Goal: Communication & Community: Ask a question

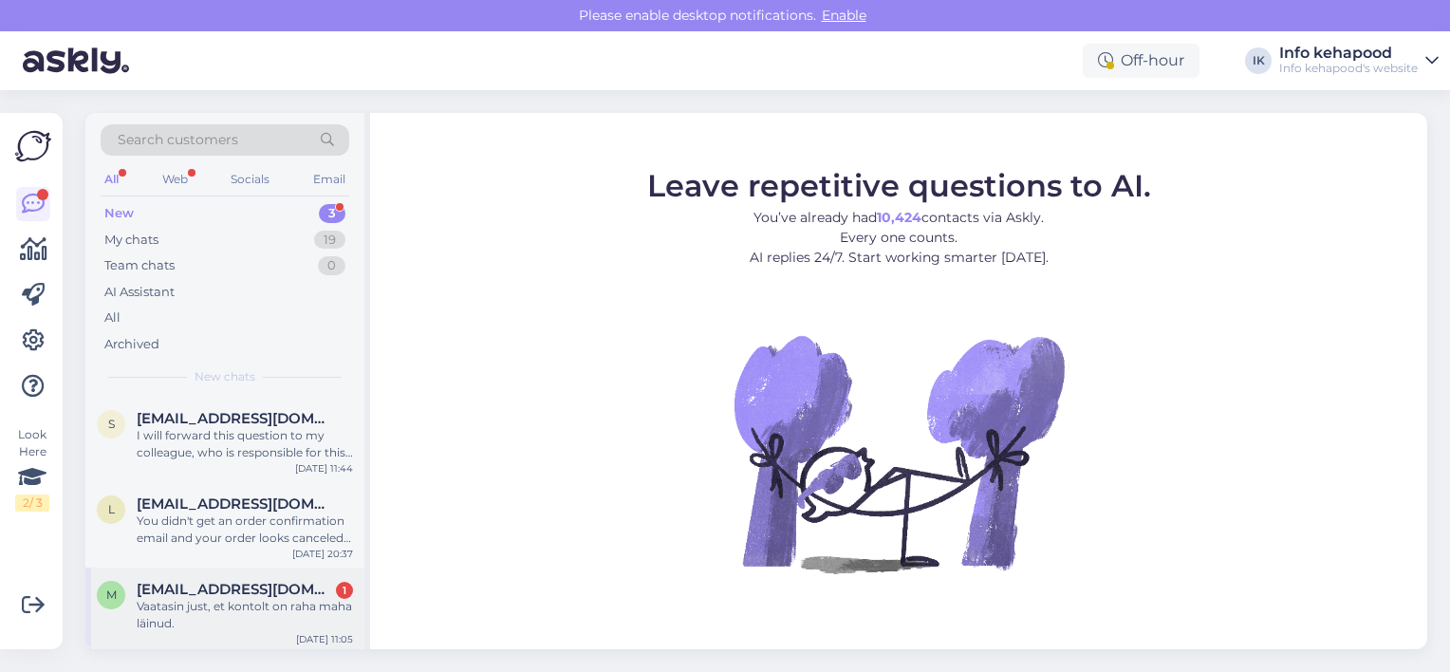
click at [254, 551] on div "Vaatasin just, et kontolt on raha maha läinud." at bounding box center [245, 615] width 216 height 34
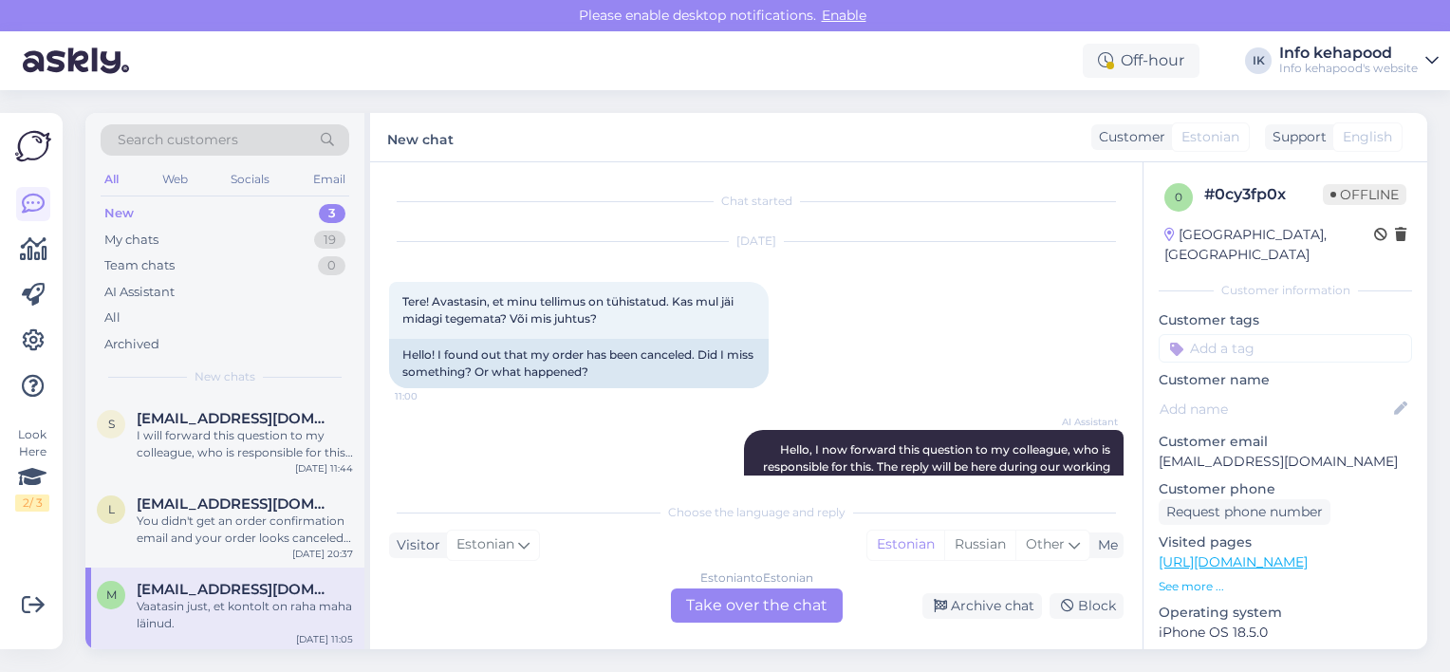
click at [654, 551] on div "Estonian to Estonian Take over the chat" at bounding box center [757, 605] width 172 height 34
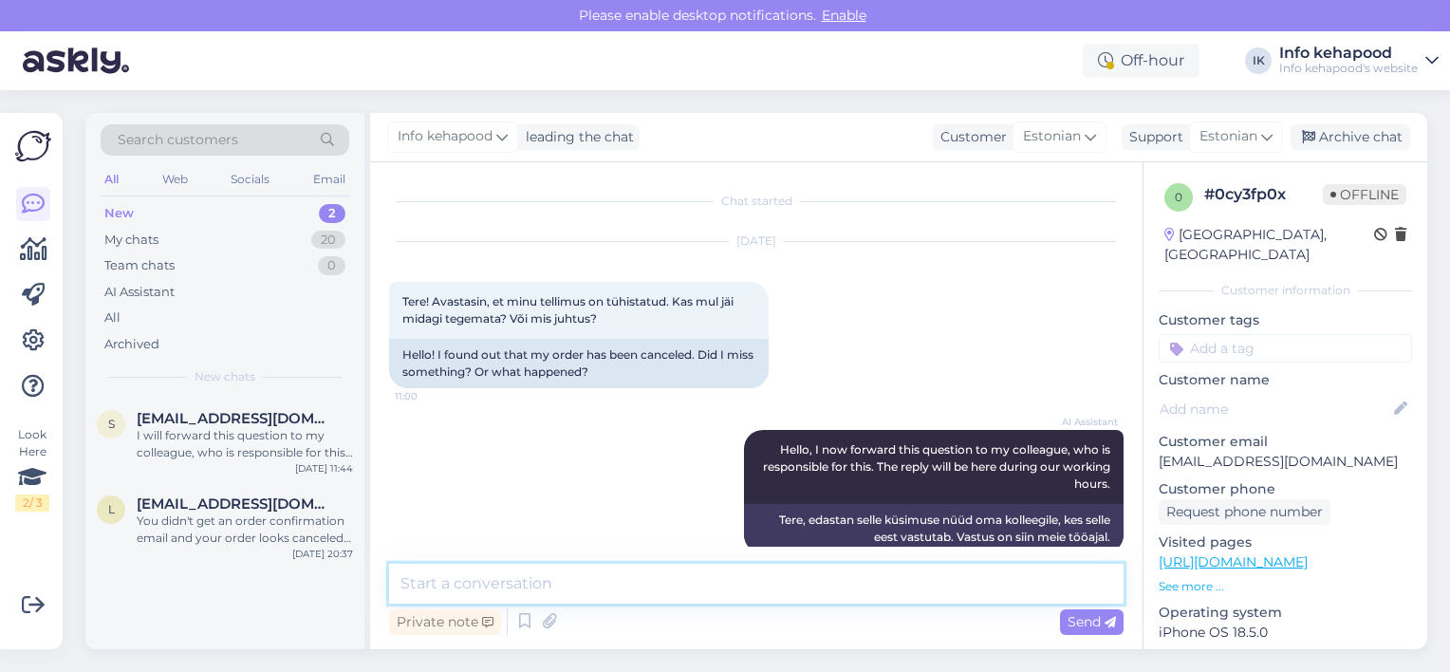
click at [654, 551] on textarea at bounding box center [756, 584] width 735 height 40
click at [654, 551] on textarea "Tere! Kas palun saate anda tellimuse numbri? Vahepeal võivad tellimused" at bounding box center [756, 584] width 735 height 40
click at [654, 551] on textarea "Tere! Kas palun saate anda tellimuse numbri? Vahepeal on juhtunud, et tellimused" at bounding box center [756, 584] width 735 height 40
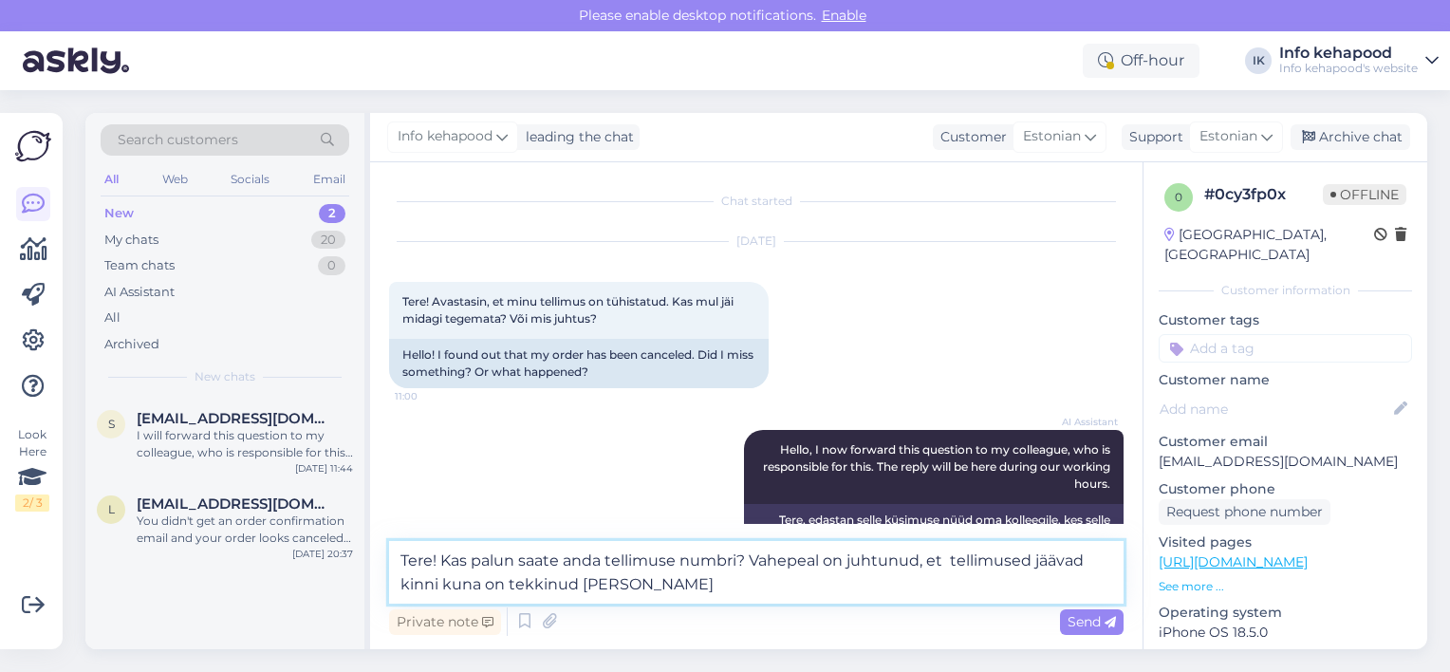
type textarea "Tere! Kas palun saate anda tellimuse numbri? Vahepeal on juhtunud, et tellimuse…"
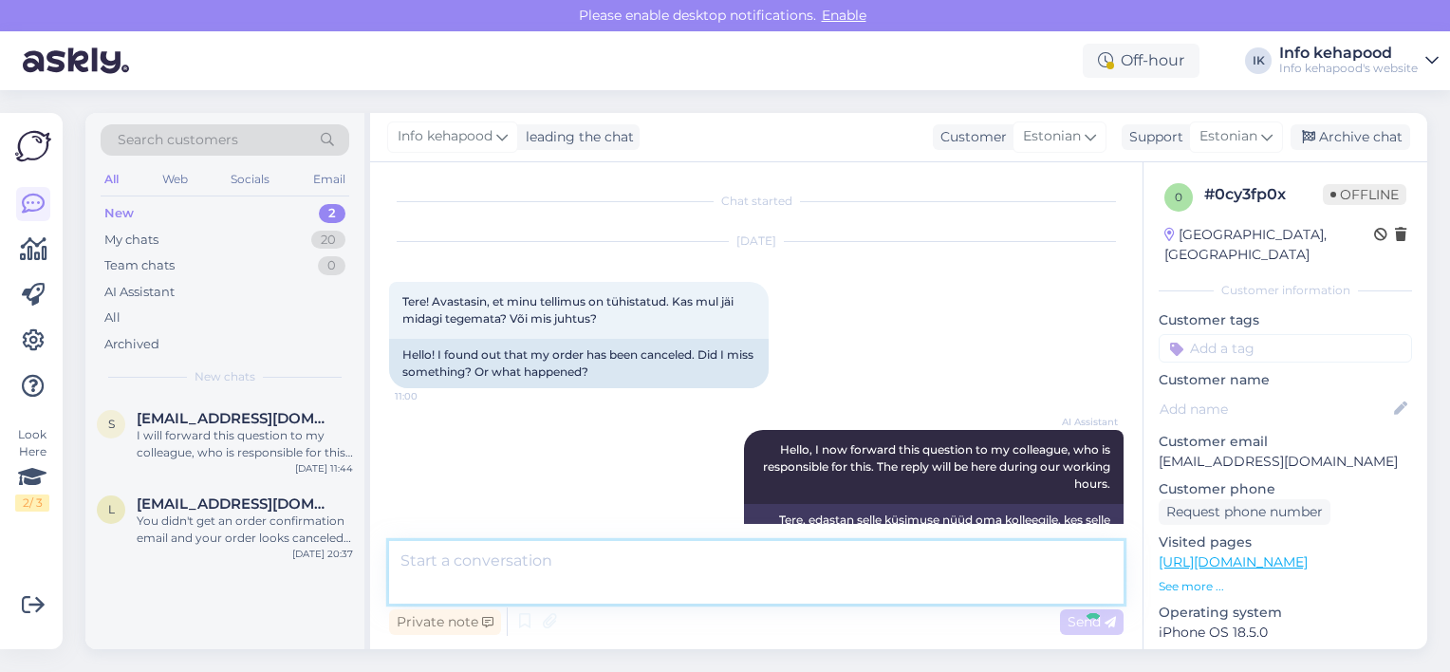
scroll to position [314, 0]
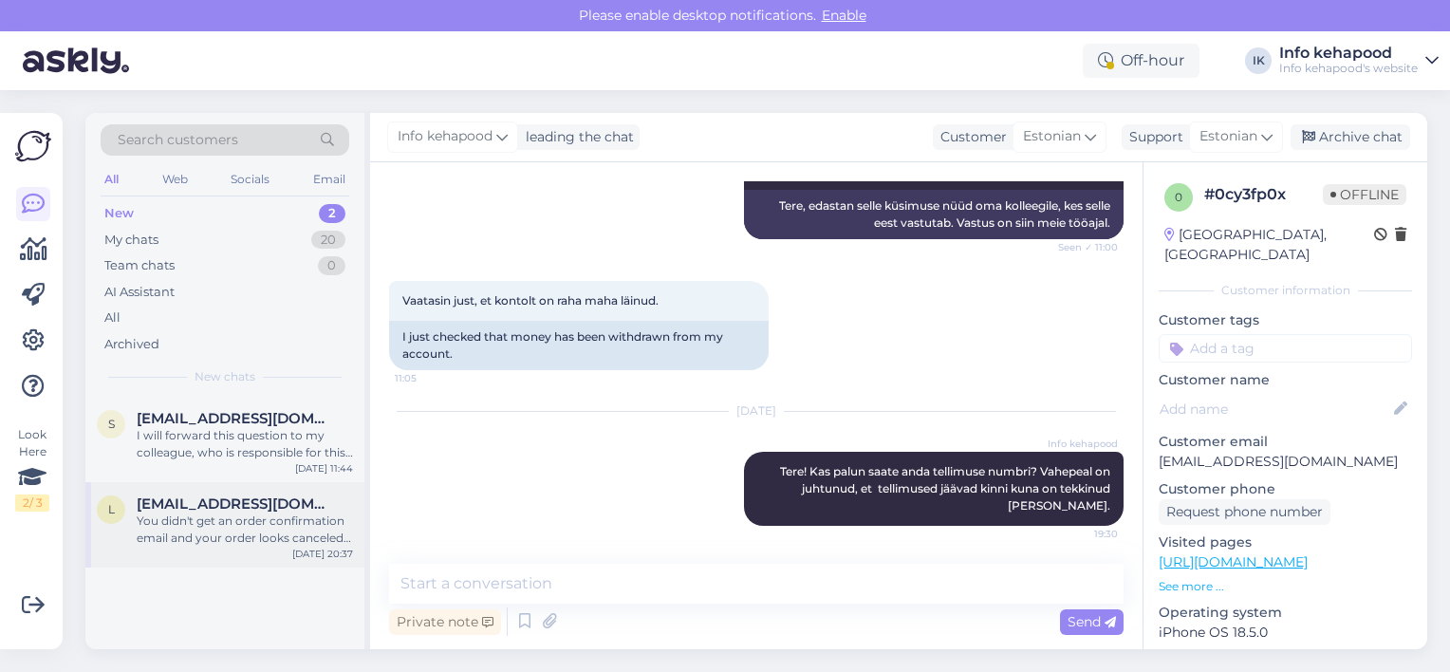
click at [163, 538] on div "You didn't get an order confirmation email and your order looks canceled. Pleas…" at bounding box center [245, 530] width 216 height 34
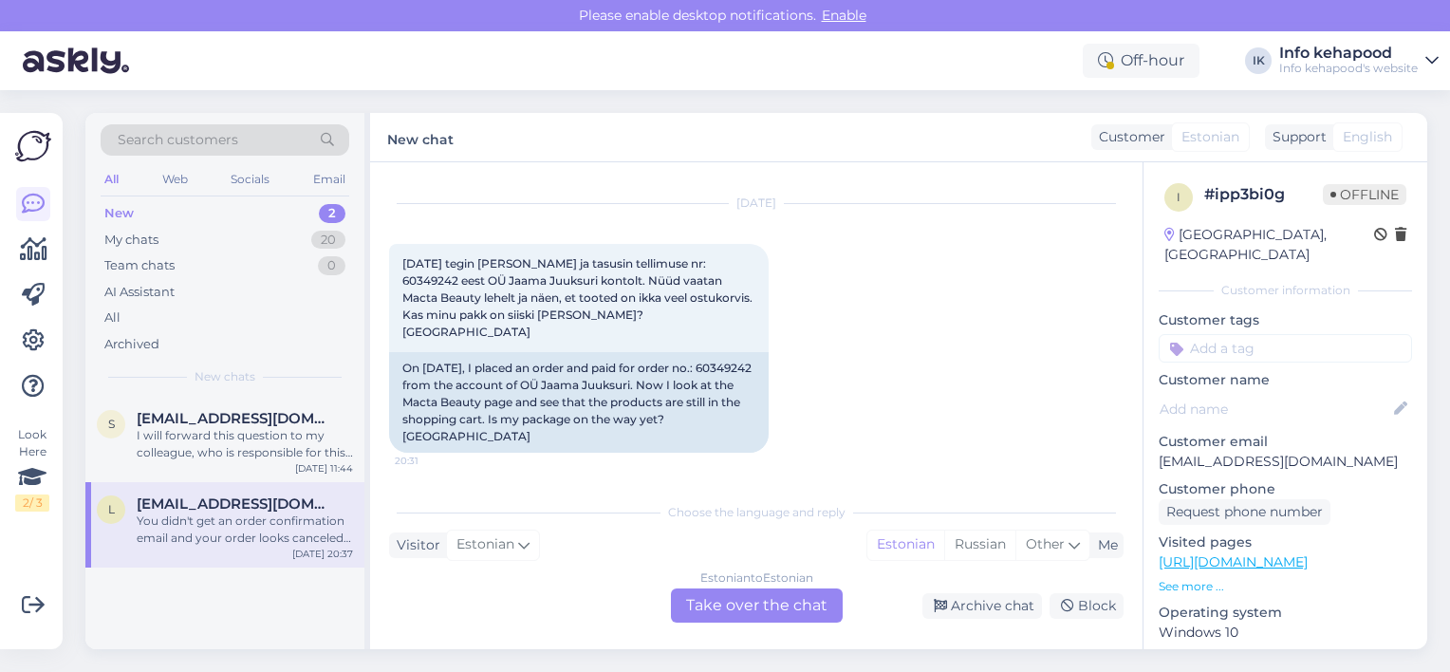
scroll to position [53, 0]
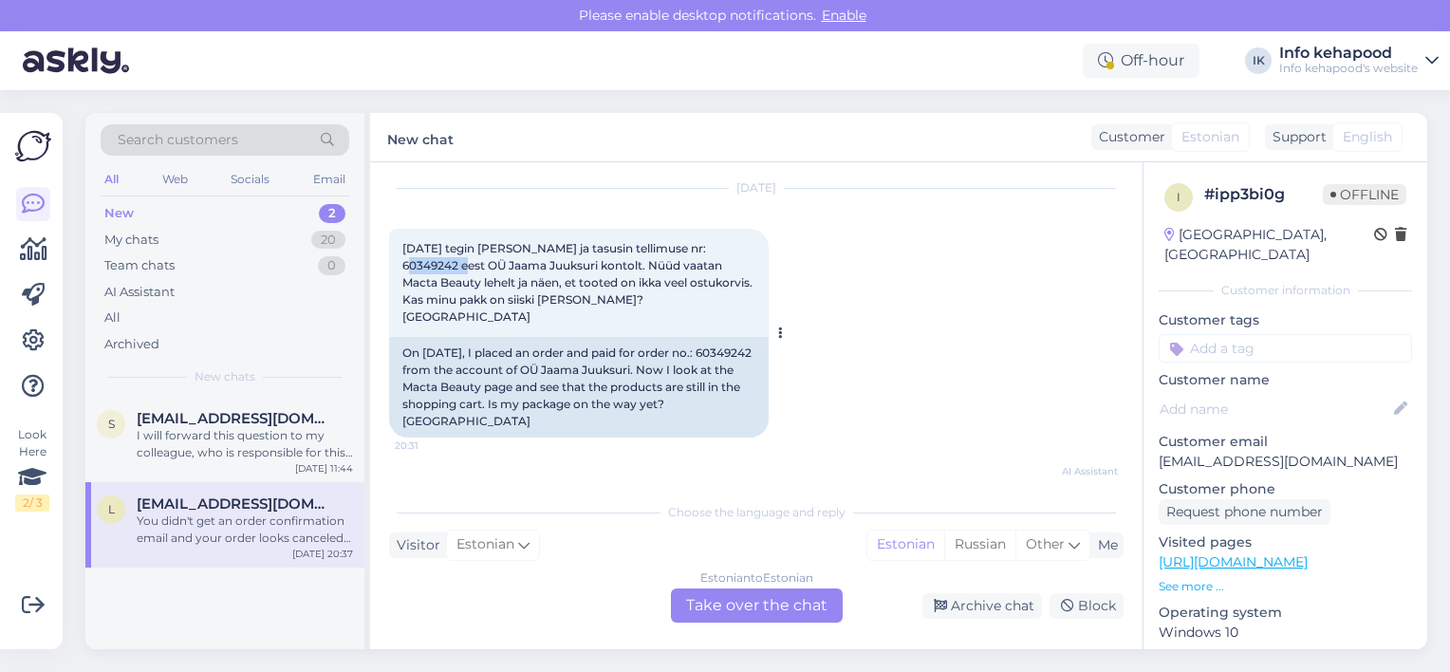
drag, startPoint x: 687, startPoint y: 245, endPoint x: 750, endPoint y: 251, distance: 62.9
click at [654, 251] on div "[DATE] tegin [PERSON_NAME] ja tasusin tellimuse nr: 60349242 eest OÜ Jaama Juuk…" at bounding box center [579, 283] width 380 height 108
copy span "60349242"
click at [654, 244] on span "[DATE] tegin [PERSON_NAME] ja tasusin tellimuse nr: 60349242 eest OÜ Jaama Juuk…" at bounding box center [580, 282] width 356 height 83
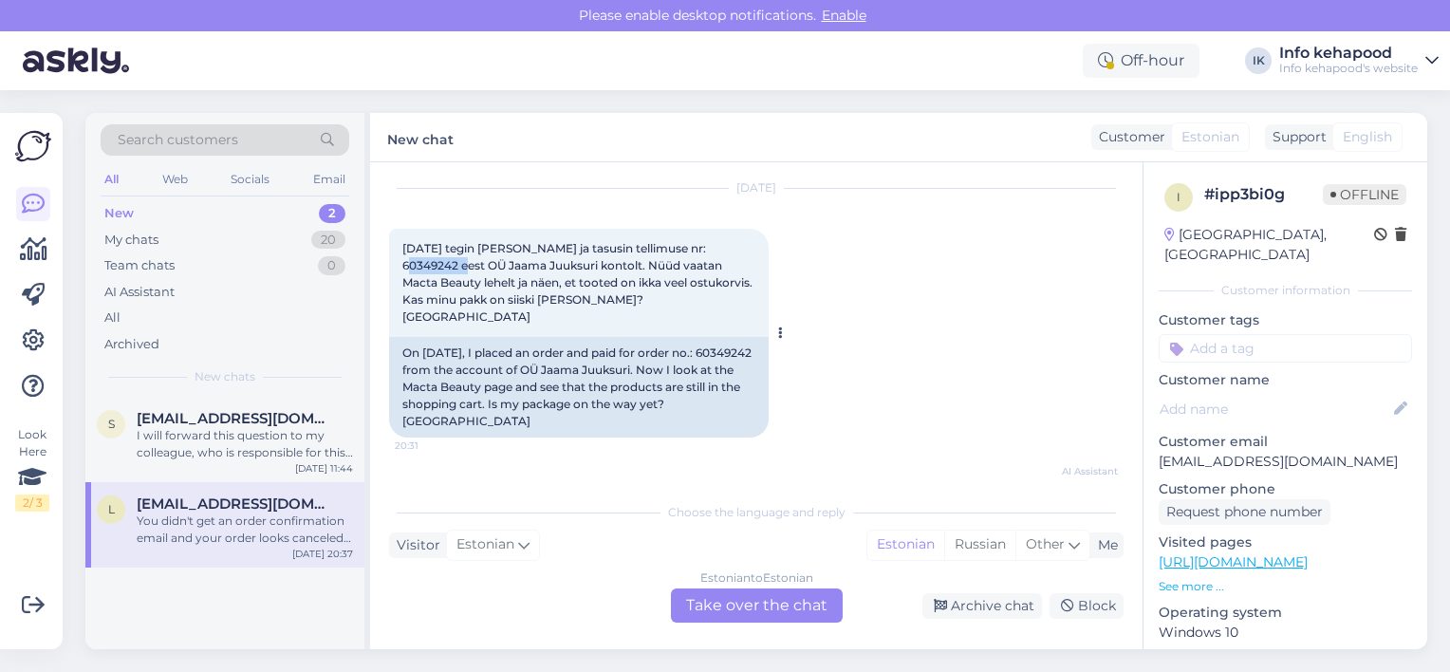
click at [654, 244] on span "[DATE] tegin [PERSON_NAME] ja tasusin tellimuse nr: 60349242 eest OÜ Jaama Juuk…" at bounding box center [580, 282] width 356 height 83
click at [654, 551] on div "Chat started [DATE] [DATE] tegin tellimuse ja tasusin tellimuse nr: 60349242 ee…" at bounding box center [756, 405] width 773 height 487
click at [654, 551] on div "Estonian to Estonian Take over the chat" at bounding box center [757, 605] width 172 height 34
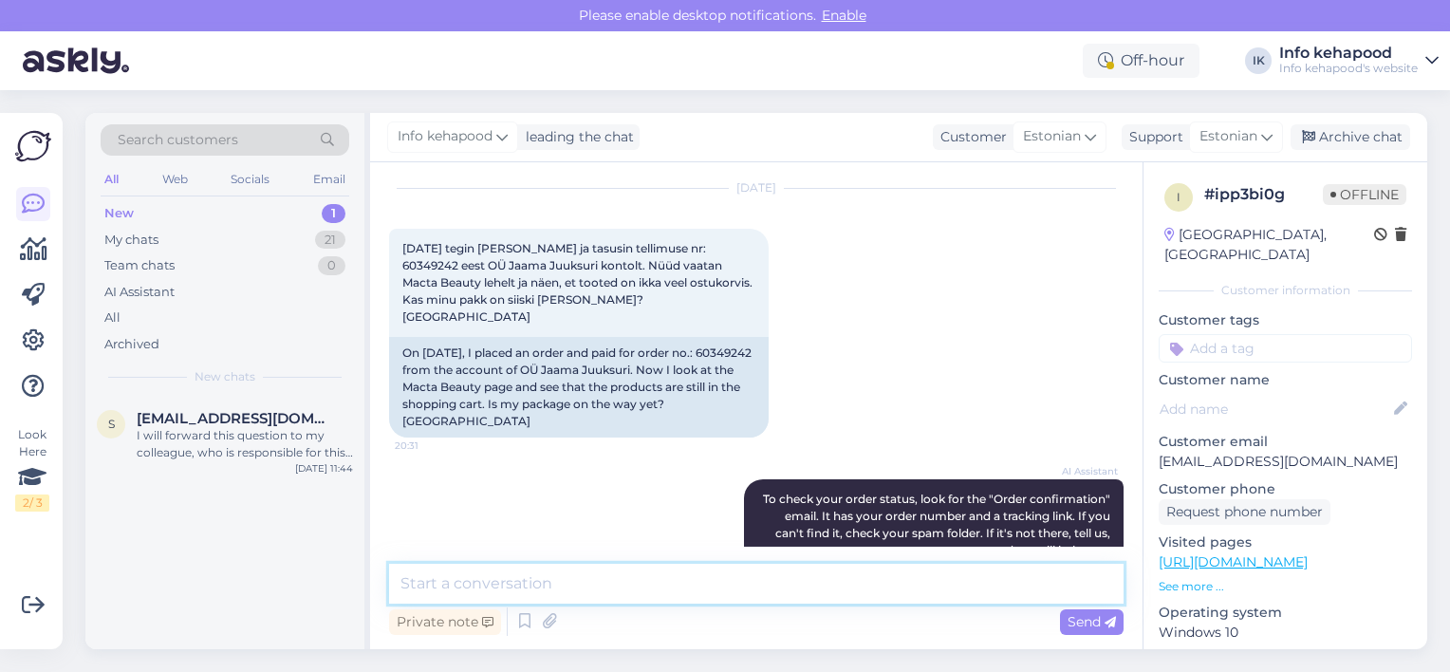
click at [607, 551] on textarea at bounding box center [756, 584] width 735 height 40
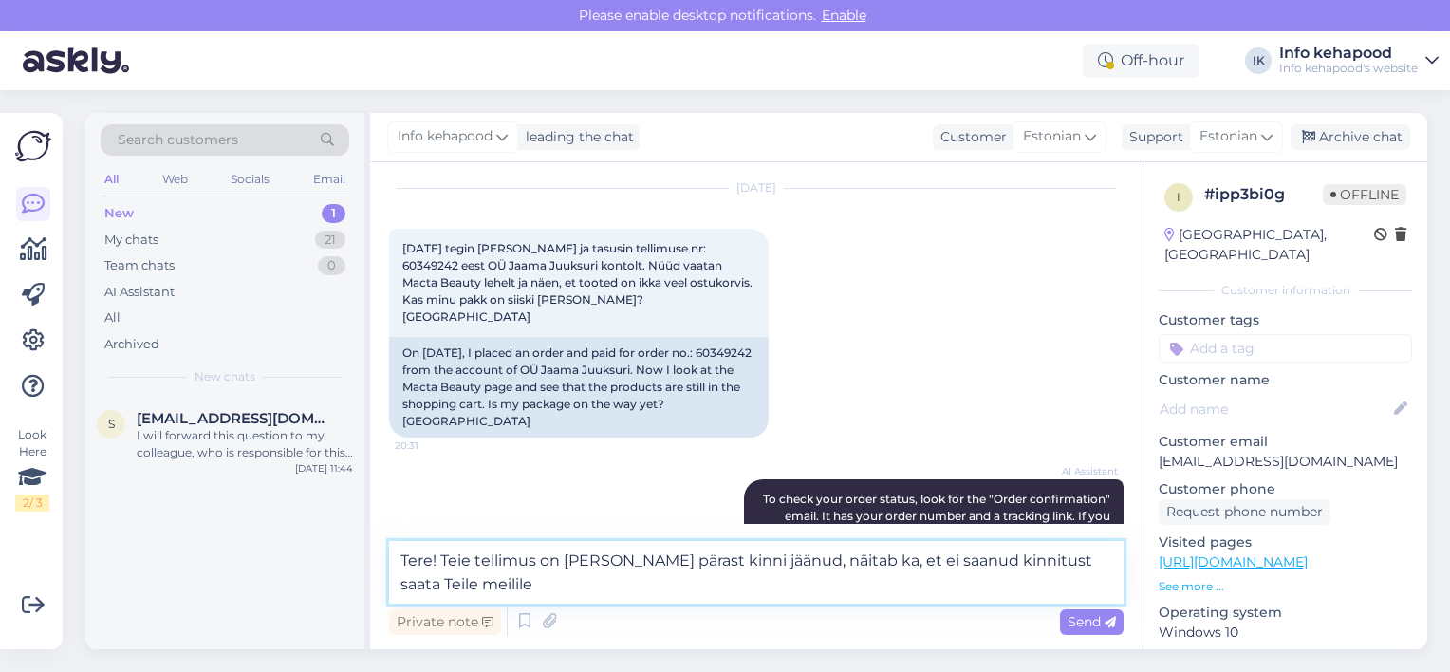
type textarea "Tere! Teie tellimus on [PERSON_NAME] pärast kinni jäänud, näitab ka, et ei saan…"
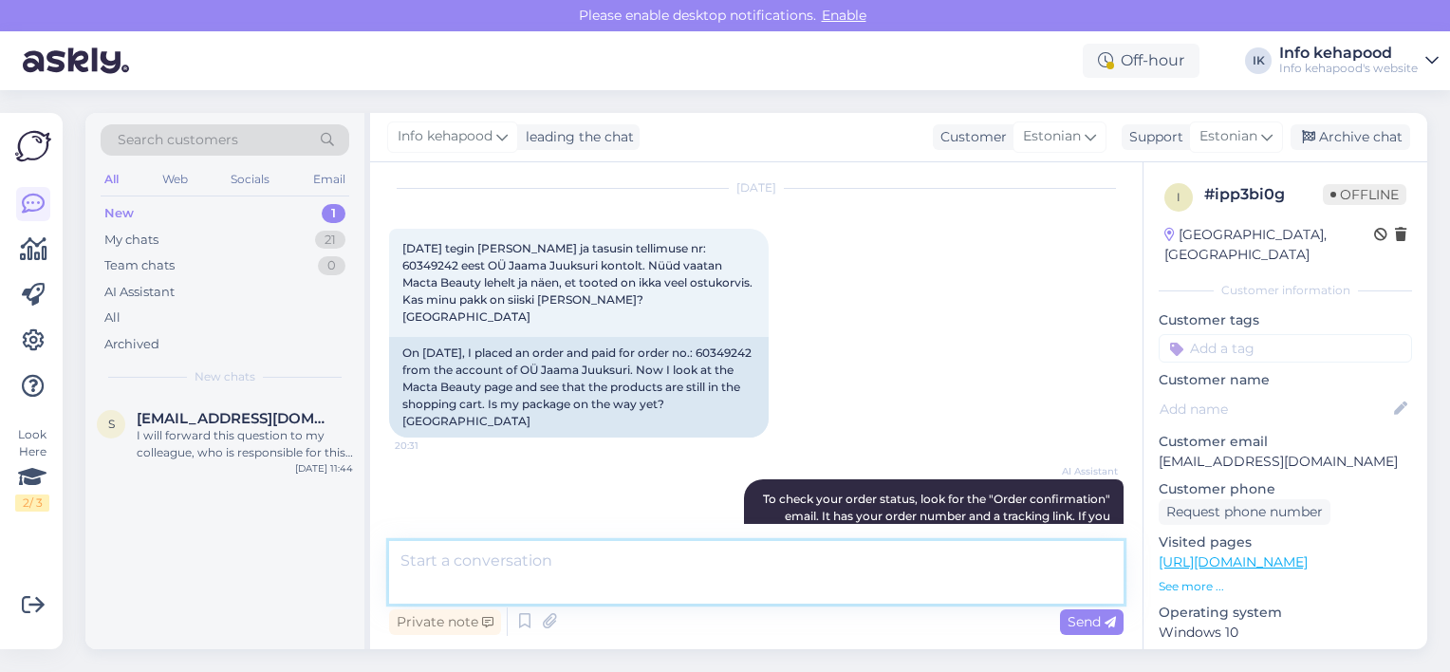
scroll to position [684, 0]
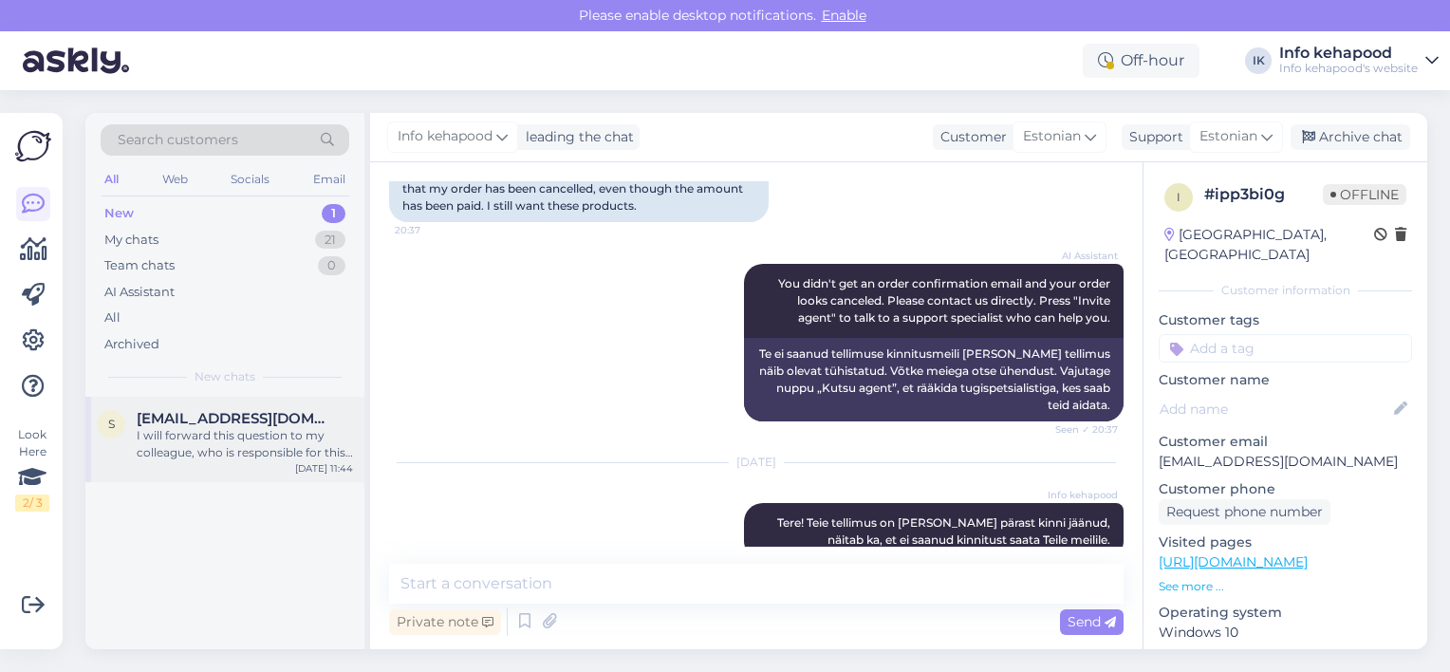
click at [222, 433] on div "I will forward this question to my colleague, who is responsible for this. The …" at bounding box center [245, 444] width 216 height 34
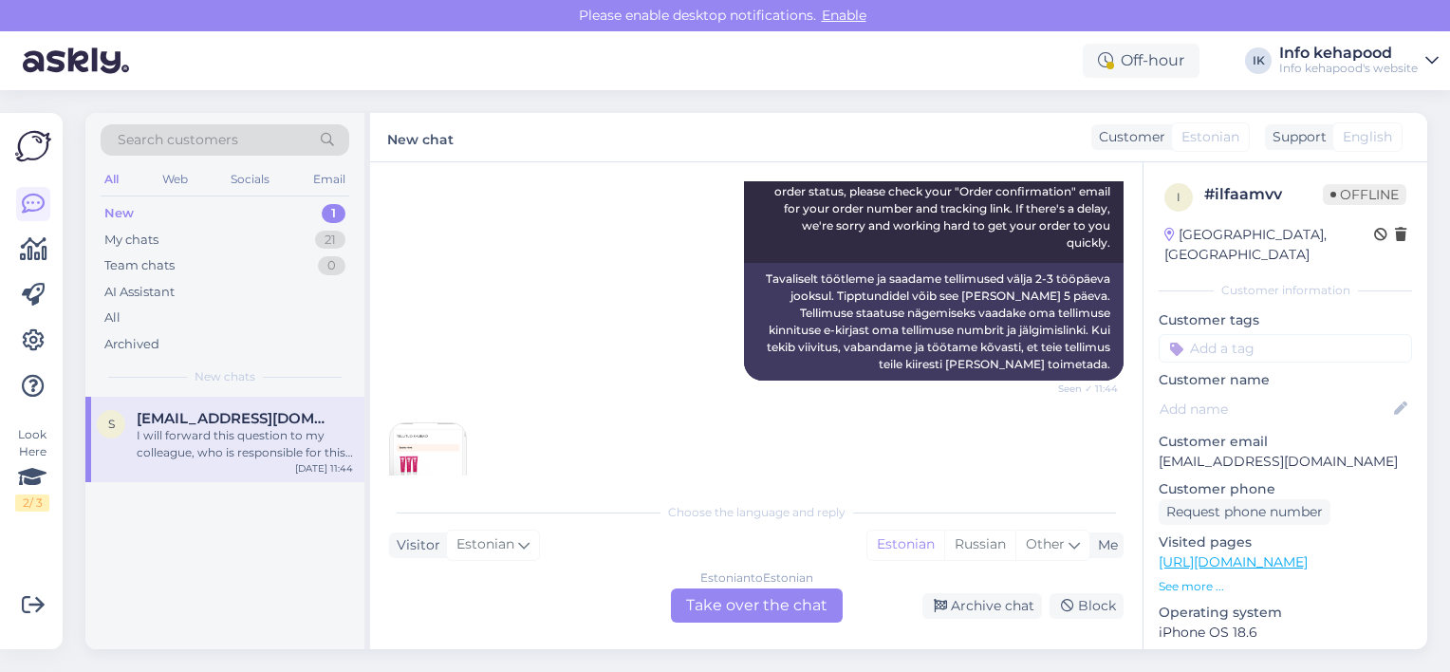
scroll to position [314, 0]
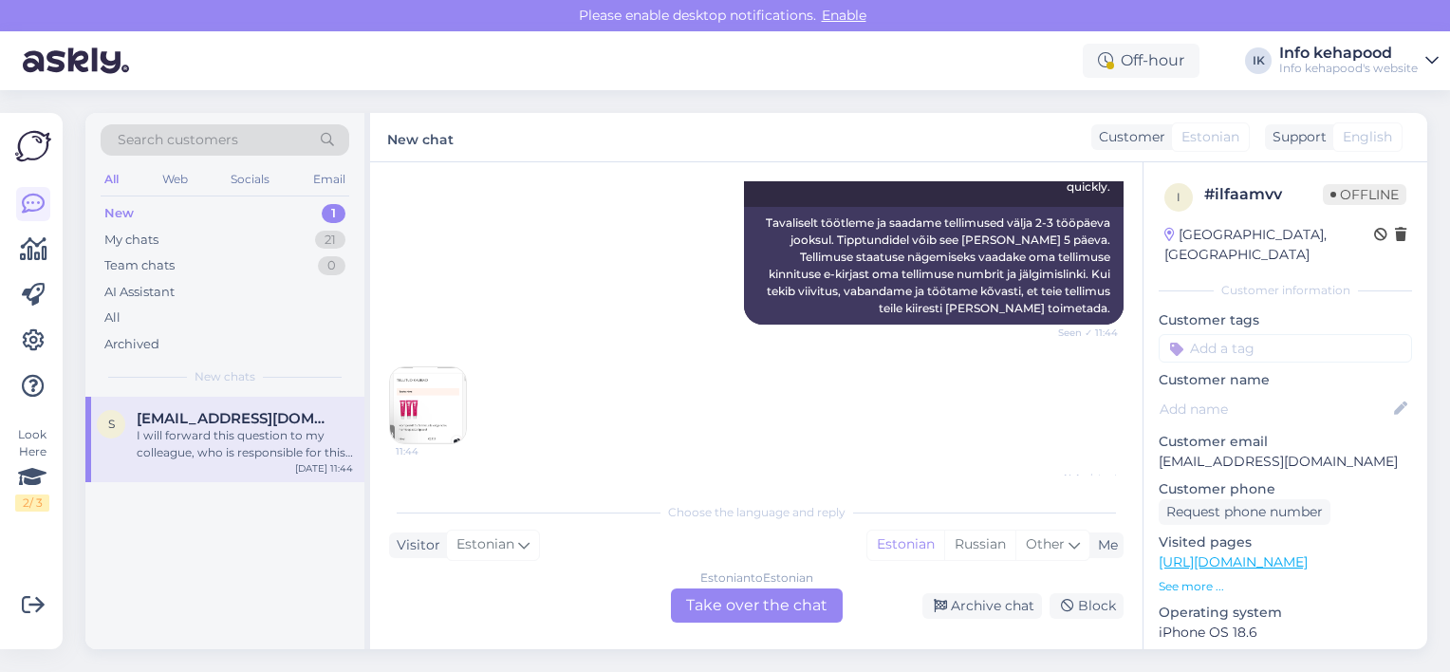
click at [438, 425] on img at bounding box center [428, 405] width 76 height 76
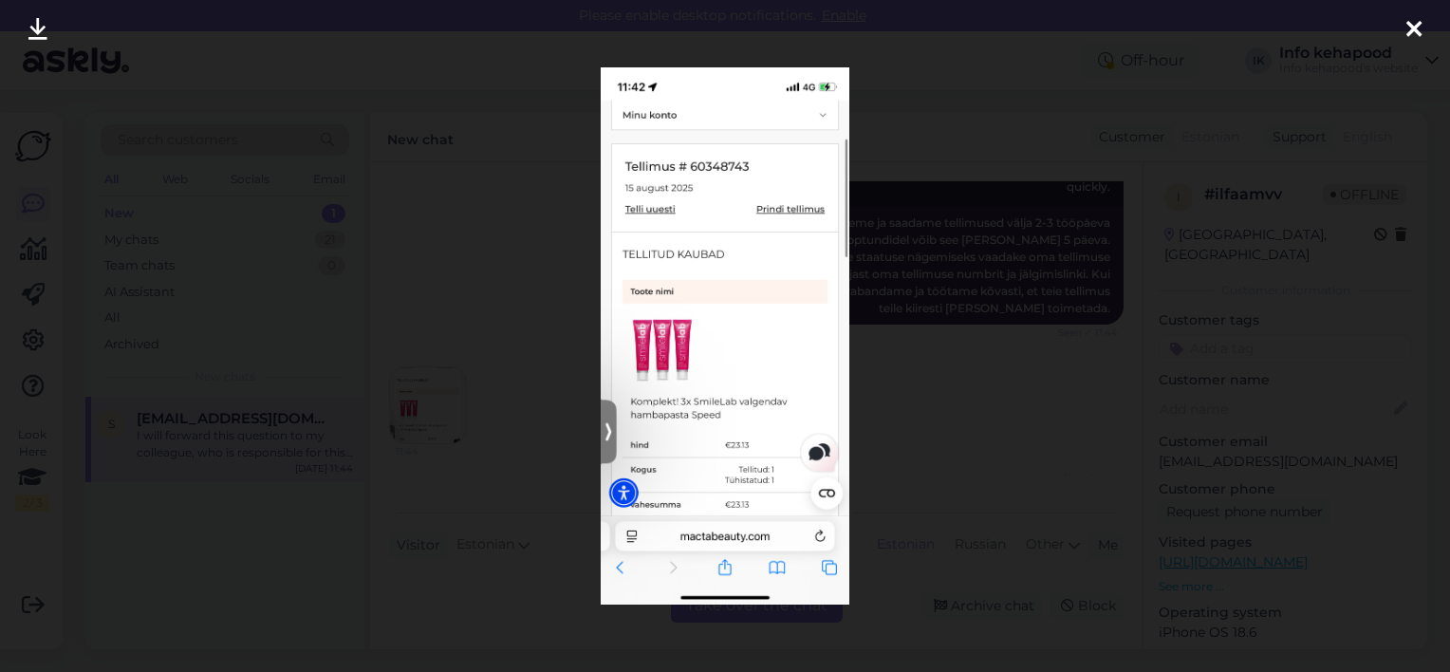
click at [654, 475] on div at bounding box center [725, 336] width 1450 height 672
